Goal: Task Accomplishment & Management: Complete application form

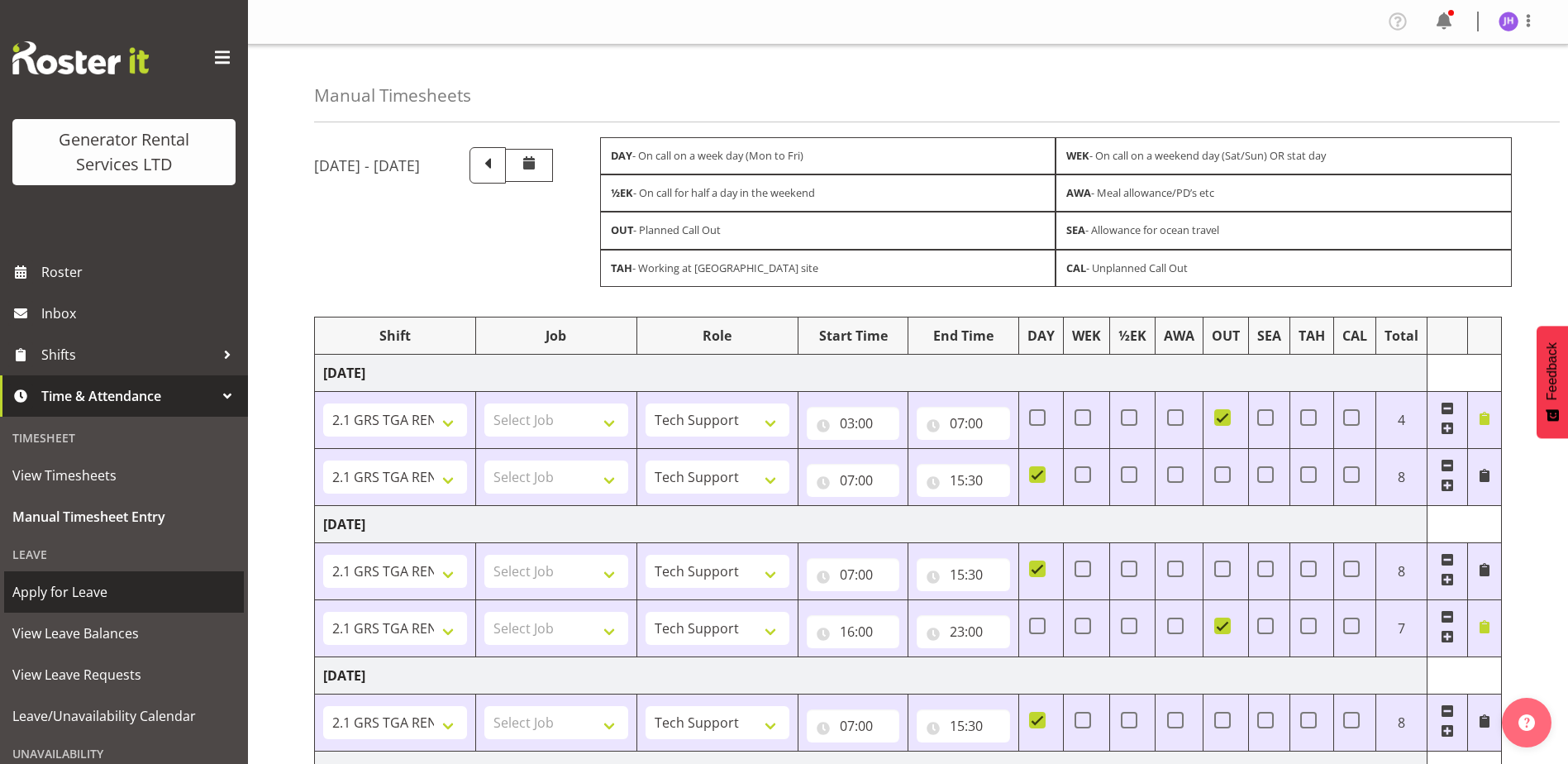
select select "24858"
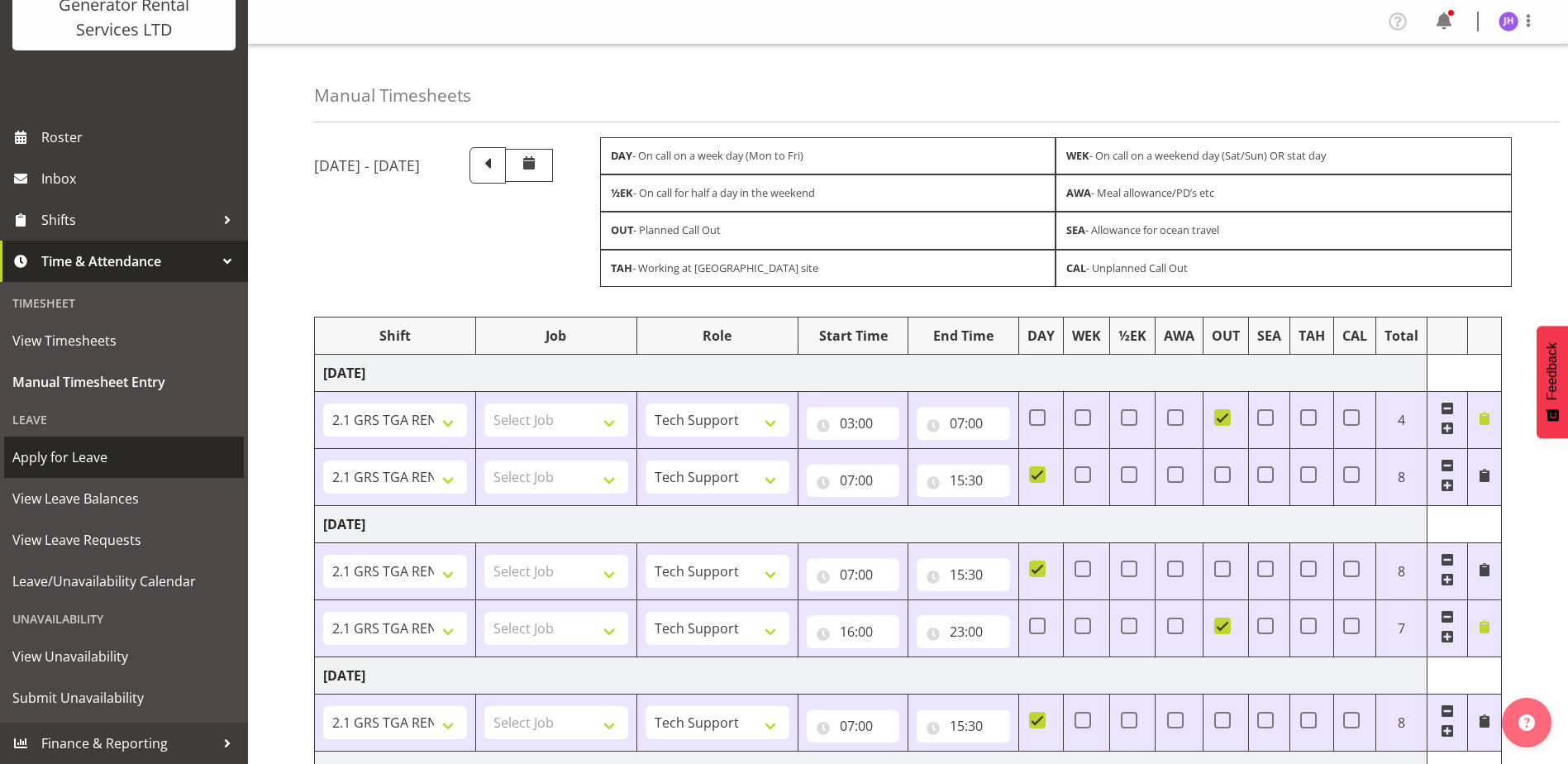
click at [110, 461] on span "Apply for Leave" at bounding box center [124, 457] width 223 height 25
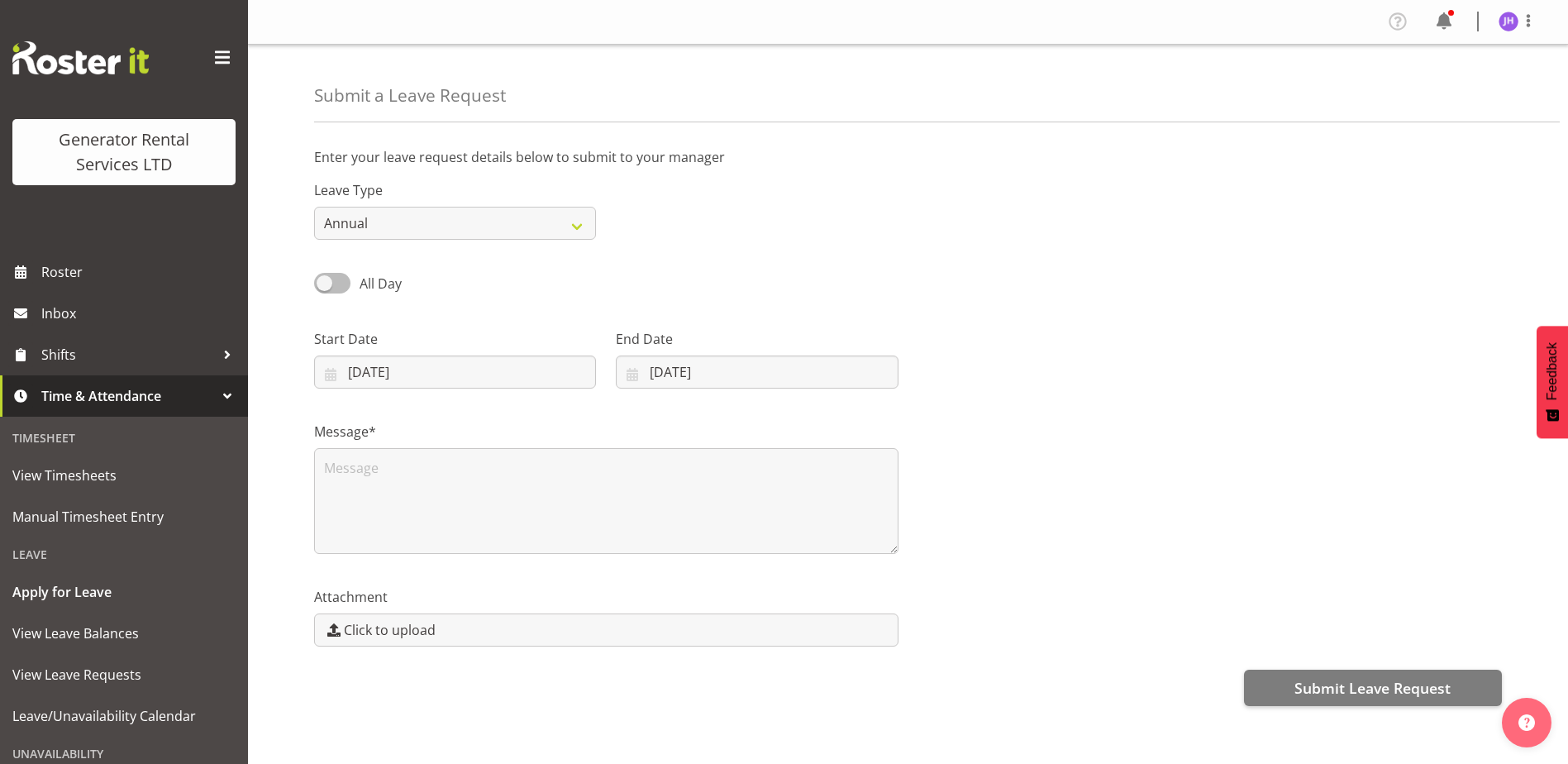
click at [348, 280] on span at bounding box center [332, 283] width 37 height 21
click at [325, 280] on input "All Day" at bounding box center [319, 283] width 11 height 11
checkbox input "true"
click at [516, 381] on input "[DATE]" at bounding box center [454, 372] width 282 height 33
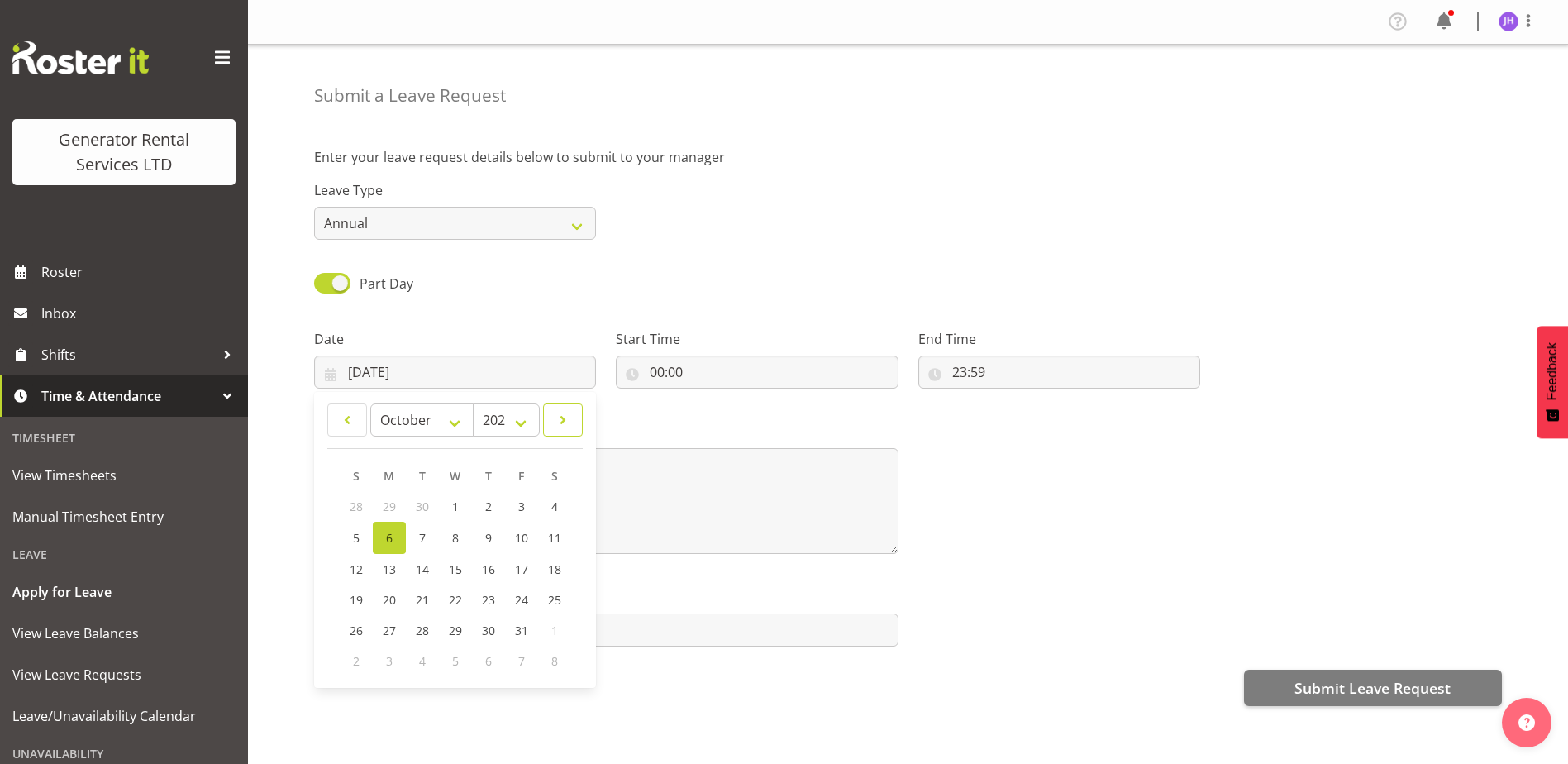
click at [563, 425] on span at bounding box center [562, 420] width 18 height 20
select select "10"
click at [465, 601] on link "19" at bounding box center [455, 598] width 33 height 31
type input "[DATE]"
click at [333, 288] on span at bounding box center [332, 283] width 37 height 21
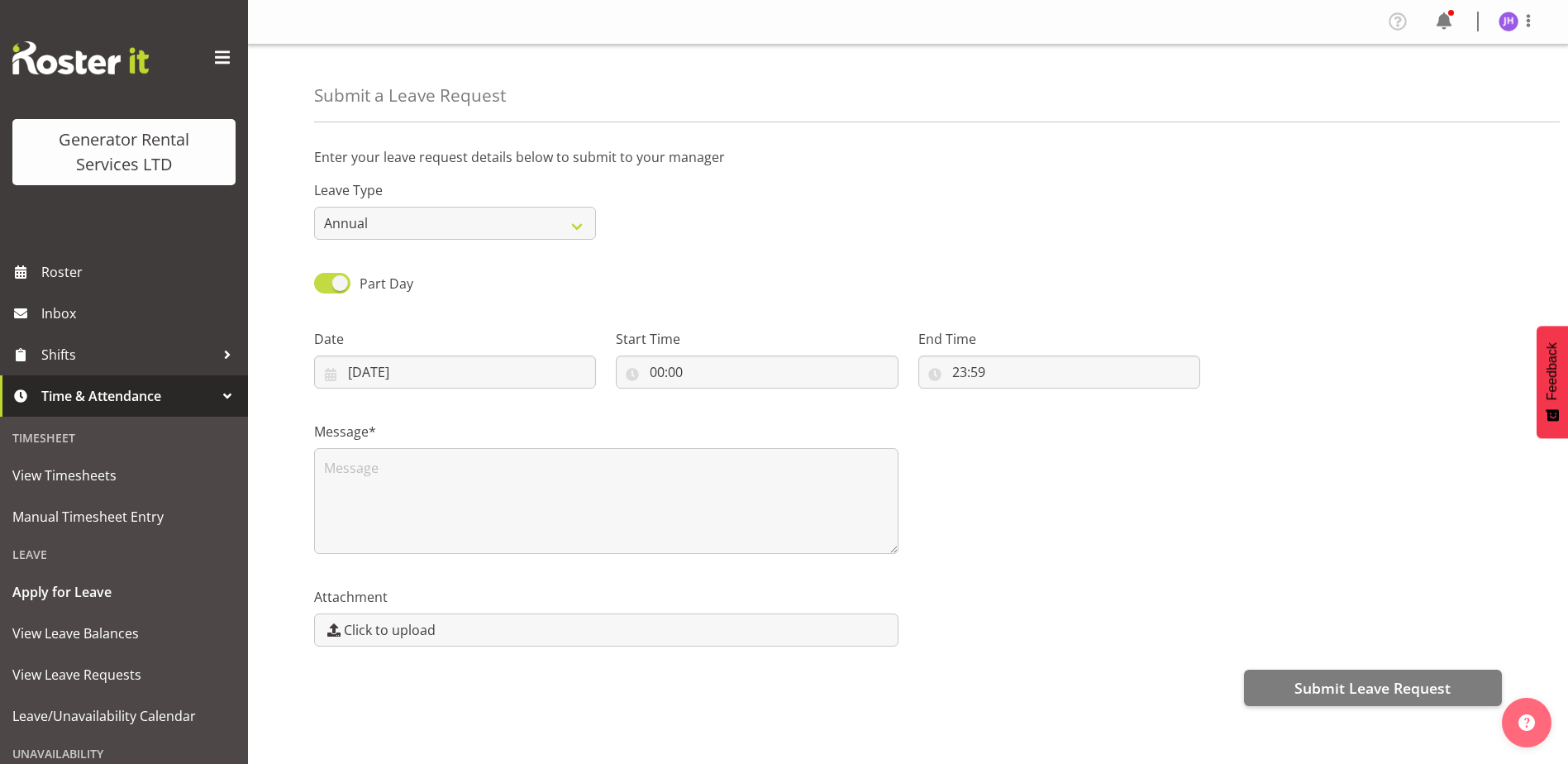
click at [325, 288] on input "Part Day" at bounding box center [319, 283] width 11 height 11
checkbox input "false"
type input "[DATE]"
select select "9"
select select "2025"
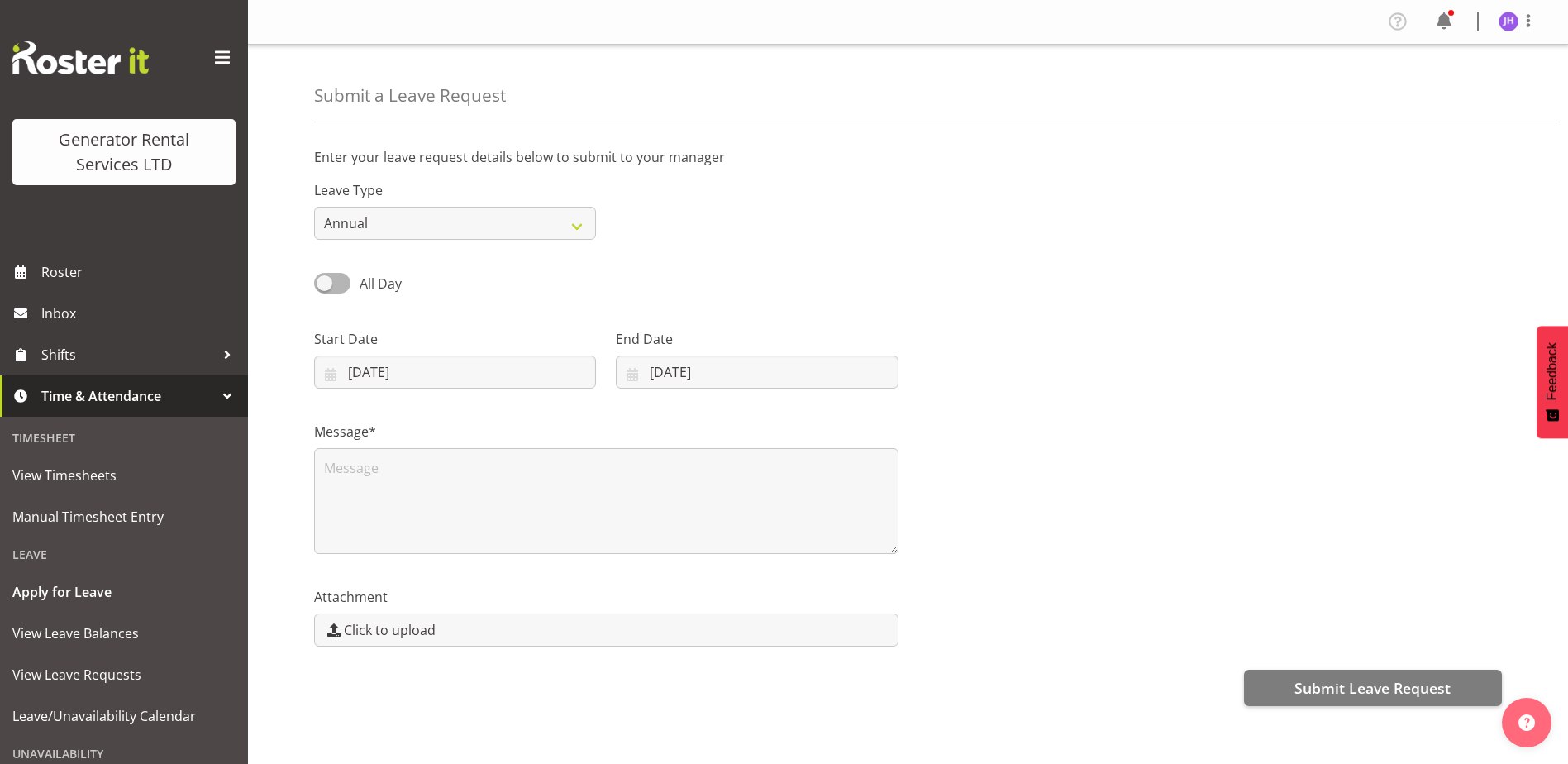
click at [740, 350] on div "End Date 06/10/2025 January February March April May June July August September…" at bounding box center [756, 358] width 282 height 60
click at [750, 365] on input "06/10/2025" at bounding box center [756, 372] width 282 height 33
click at [860, 421] on link at bounding box center [845, 420] width 41 height 33
select select "10"
click at [513, 369] on input "06/10/2025" at bounding box center [454, 372] width 282 height 33
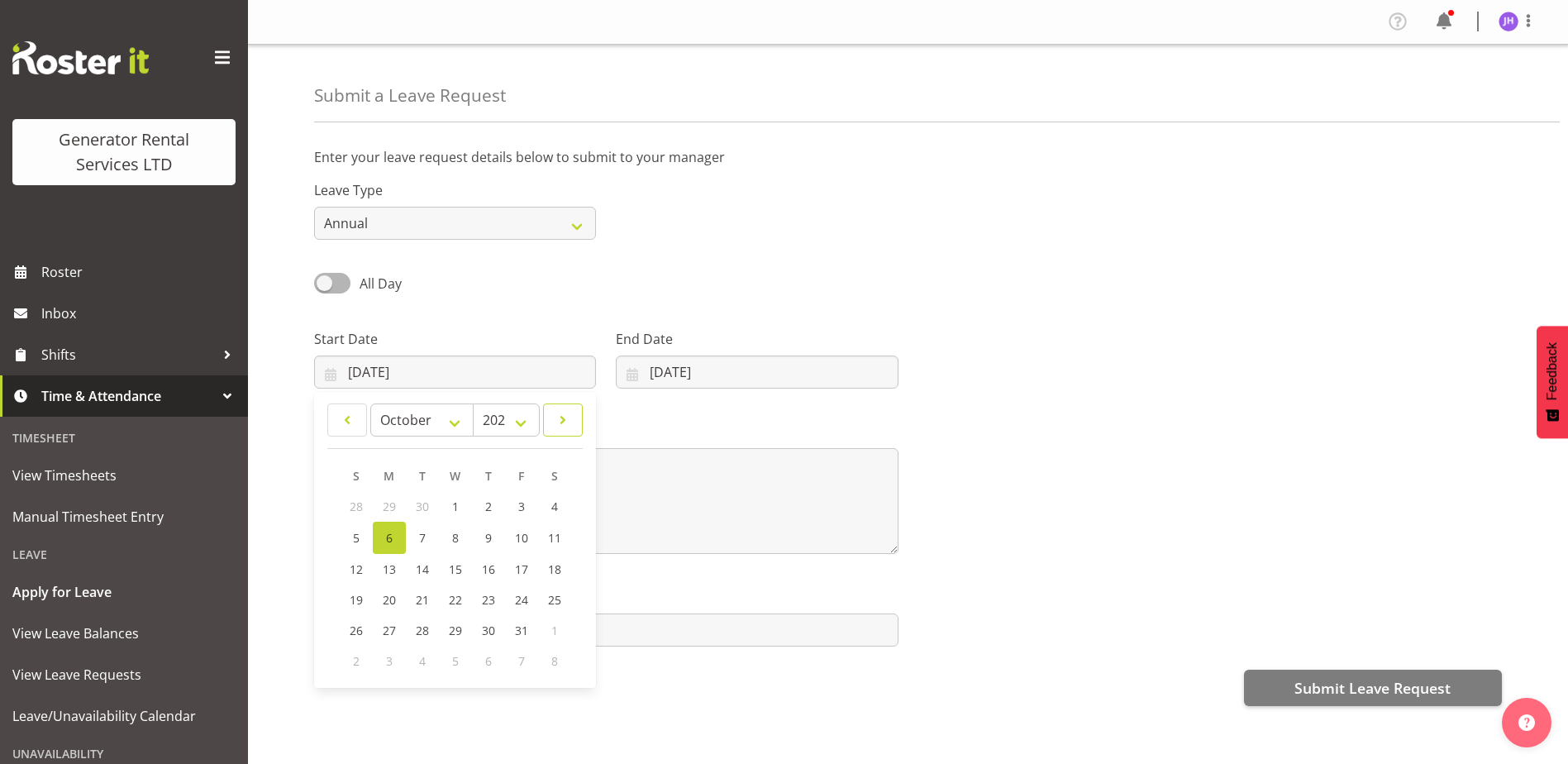
click at [570, 422] on span at bounding box center [562, 420] width 18 height 20
select select "10"
click at [459, 596] on span "19" at bounding box center [455, 598] width 13 height 15
type input "19/11/2025"
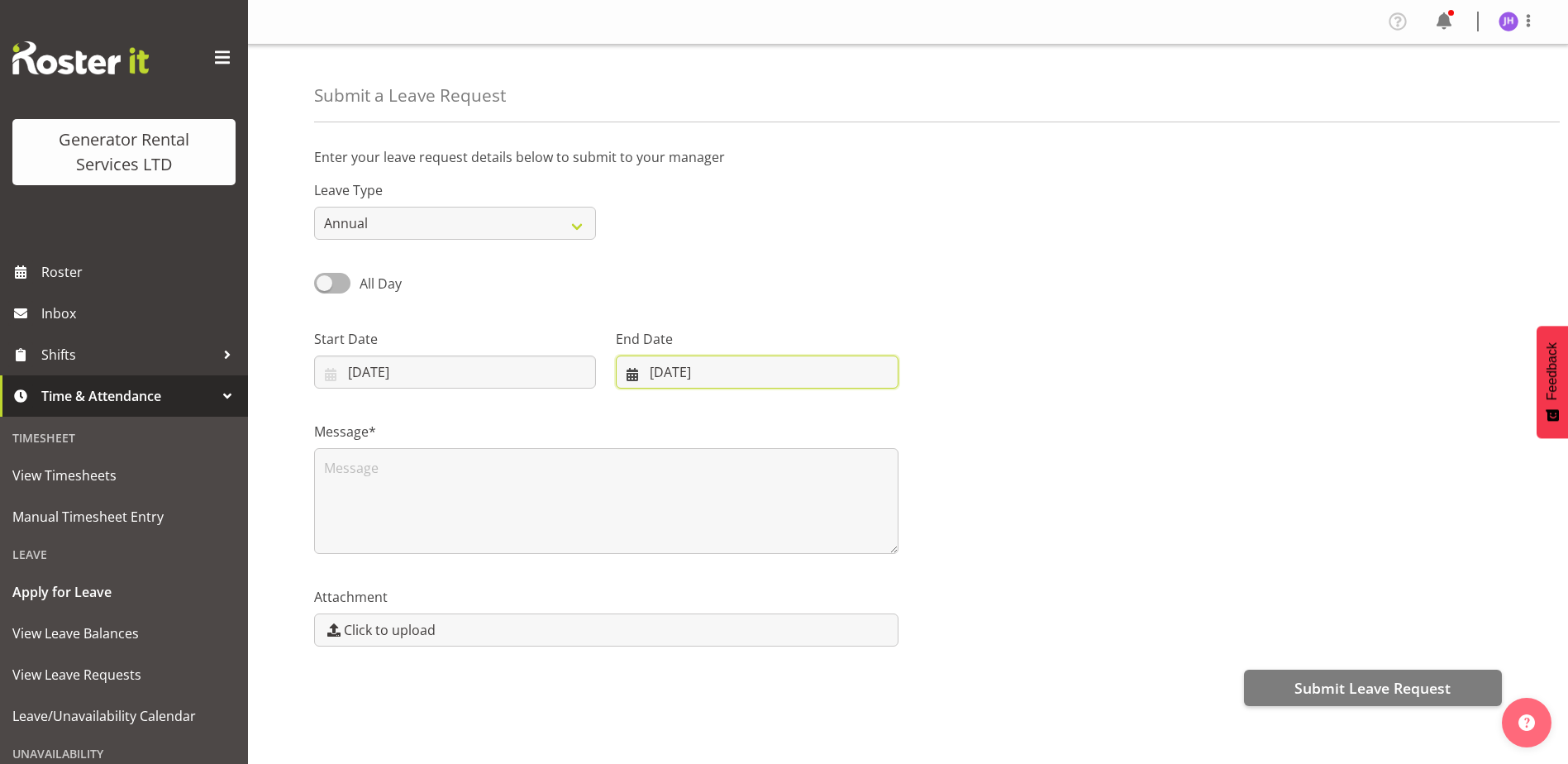
click at [838, 377] on input "06/10/2025" at bounding box center [756, 372] width 282 height 33
click at [786, 594] on span "20" at bounding box center [781, 598] width 13 height 15
type input "20/11/2025"
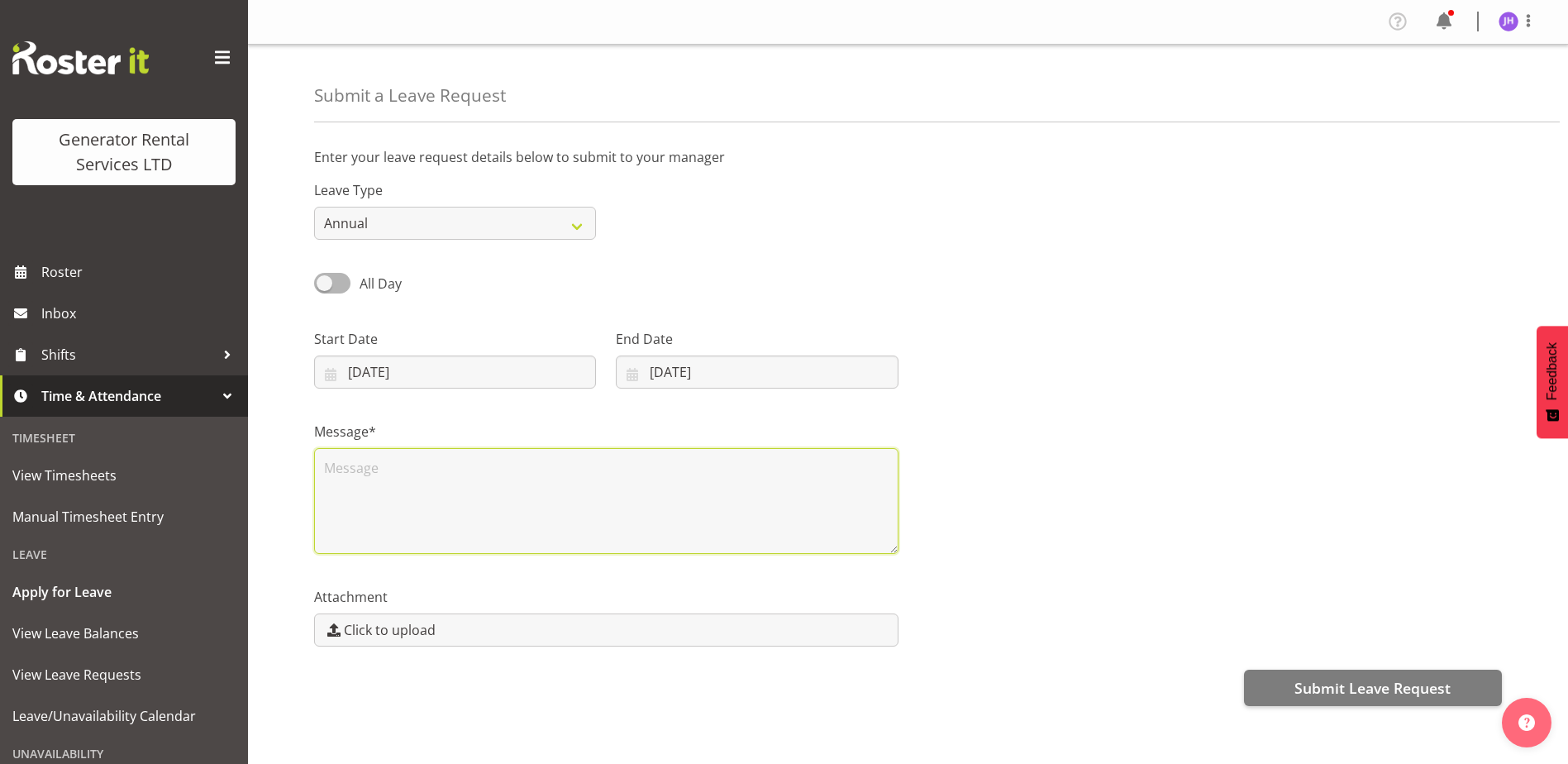
click at [735, 503] on textarea at bounding box center [606, 501] width 584 height 106
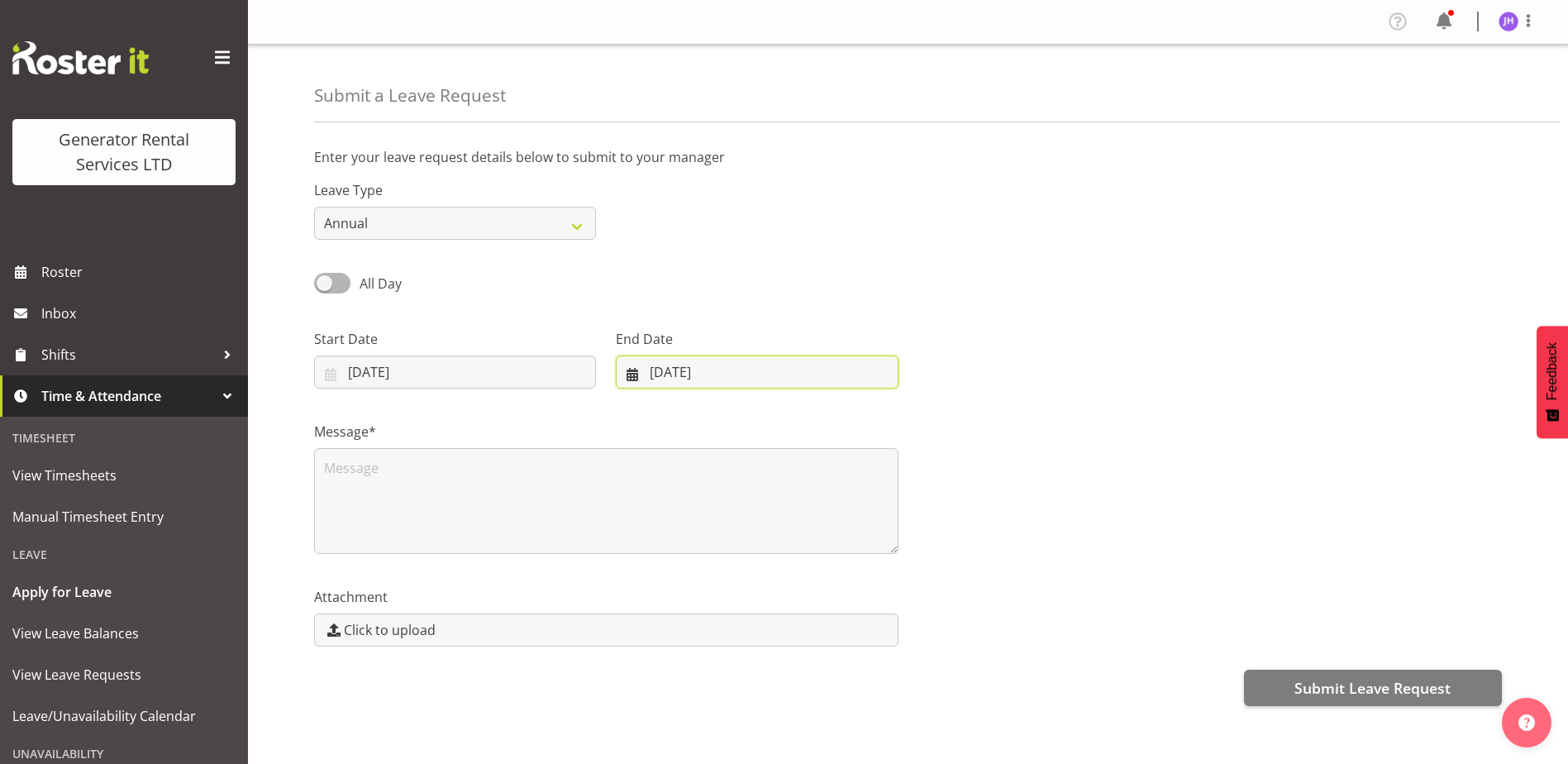
click at [796, 370] on input "20/11/2025" at bounding box center [756, 372] width 282 height 33
click at [1048, 307] on div at bounding box center [1210, 352] width 604 height 92
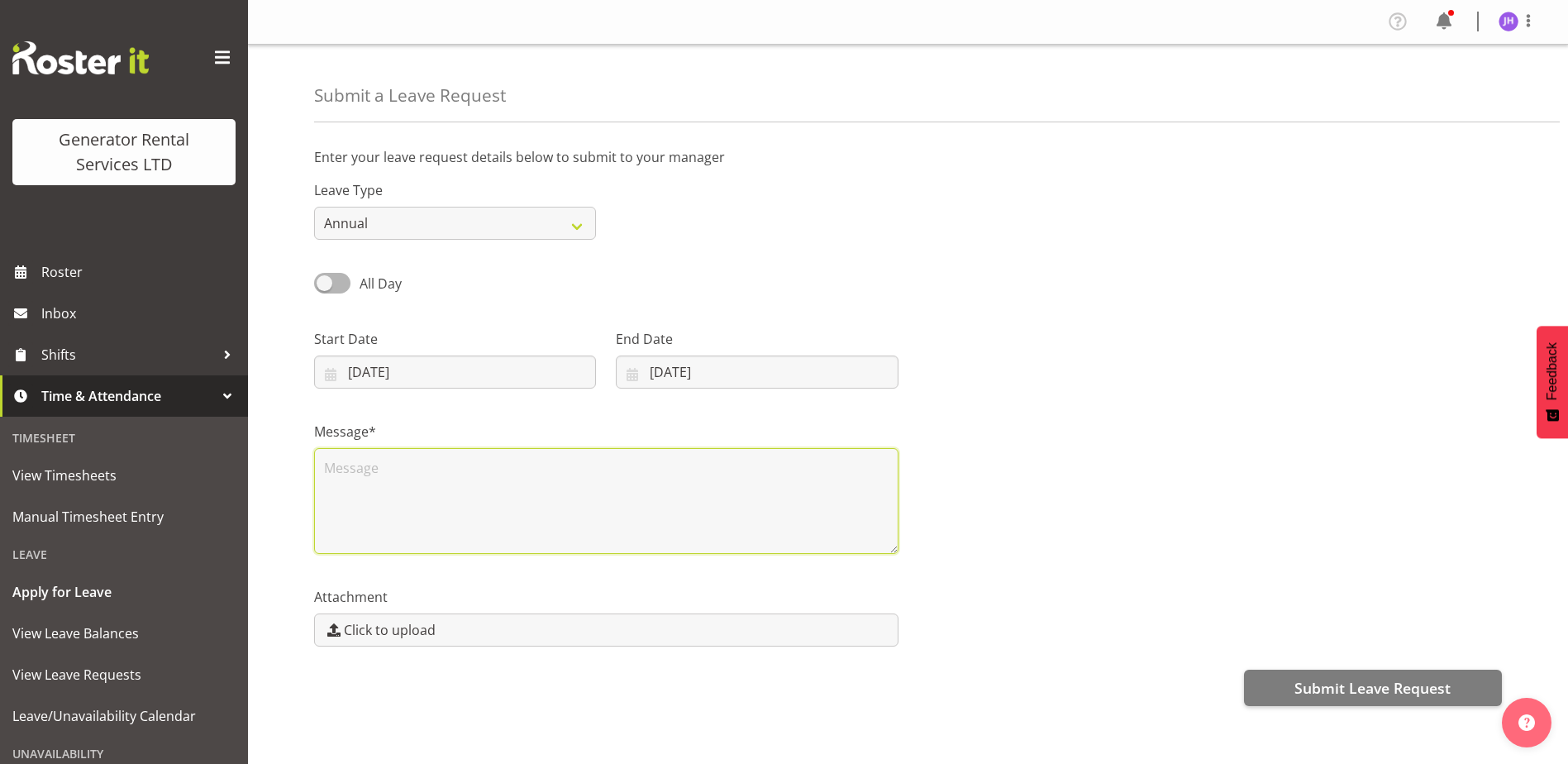
click at [626, 463] on textarea at bounding box center [606, 501] width 584 height 106
type textarea "leave"
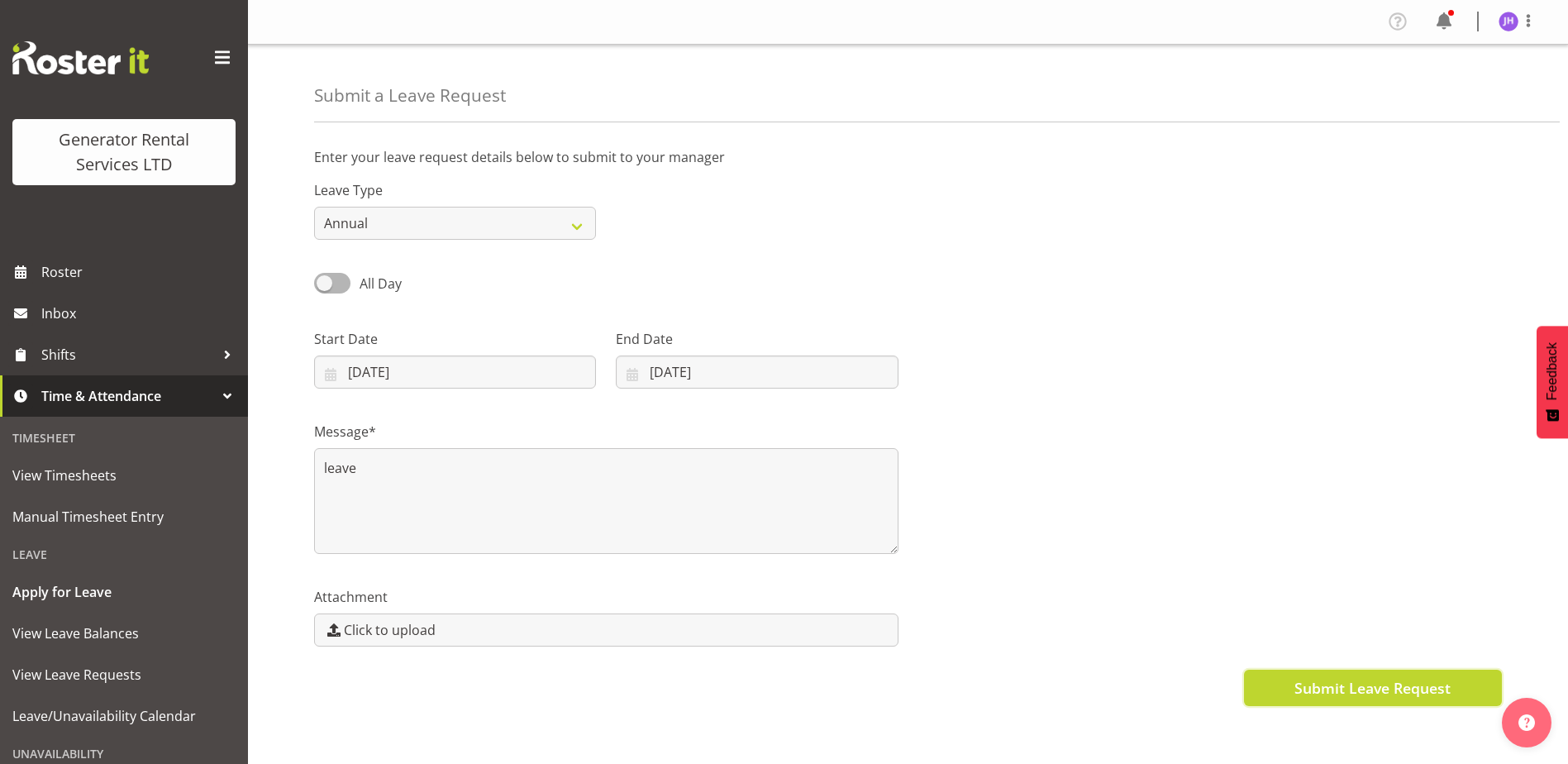
click at [1264, 700] on button "Submit Leave Request" at bounding box center [1372, 688] width 257 height 37
